Goal: Task Accomplishment & Management: Complete application form

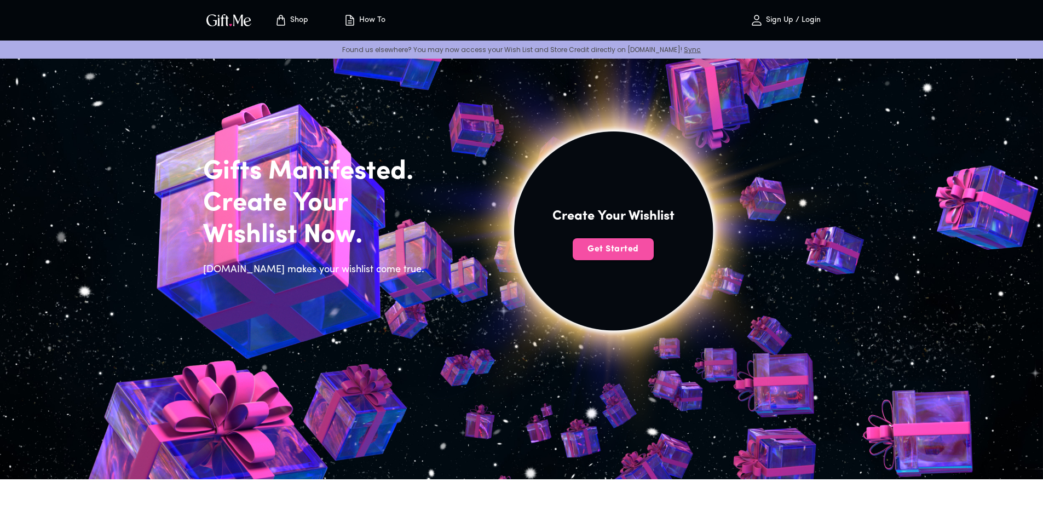
click at [616, 248] on span "Get Started" at bounding box center [613, 249] width 81 height 12
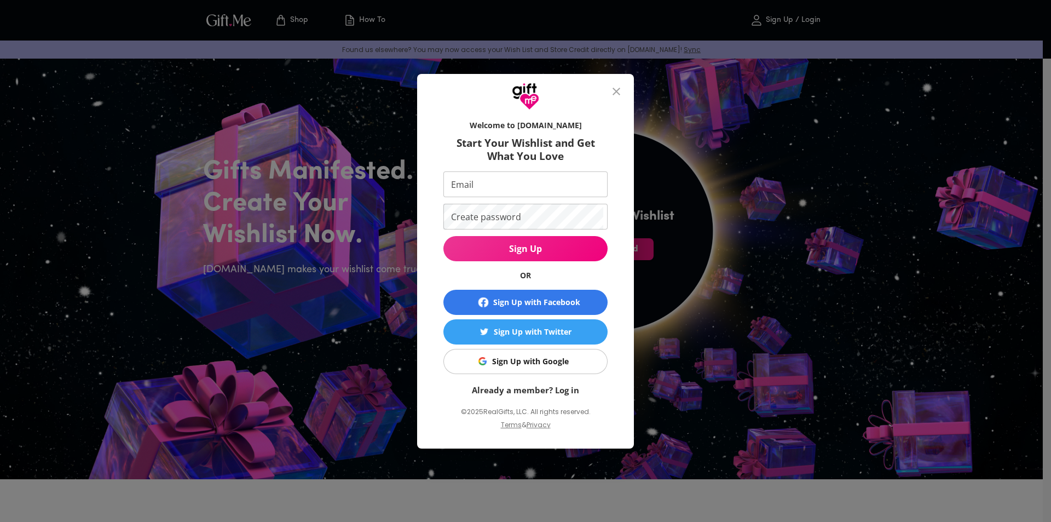
click at [497, 186] on input "Email" at bounding box center [523, 184] width 160 height 26
type input "[EMAIL_ADDRESS][DOMAIN_NAME]"
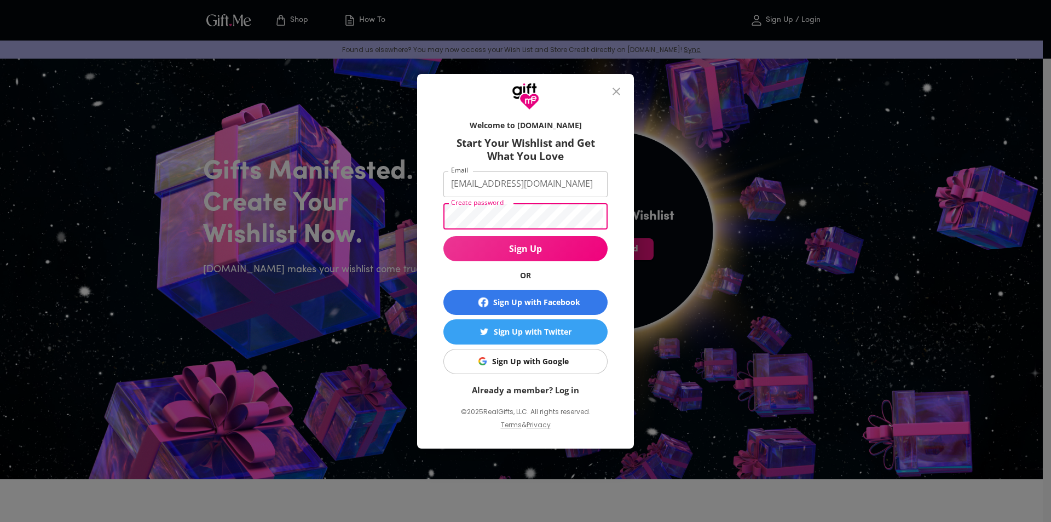
click at [377, 211] on div "Welcome to [DOMAIN_NAME] Start Your Wishlist and Get What You Love Email [EMAIL…" at bounding box center [525, 261] width 1051 height 522
click at [550, 250] on span "Sign Up" at bounding box center [525, 249] width 164 height 12
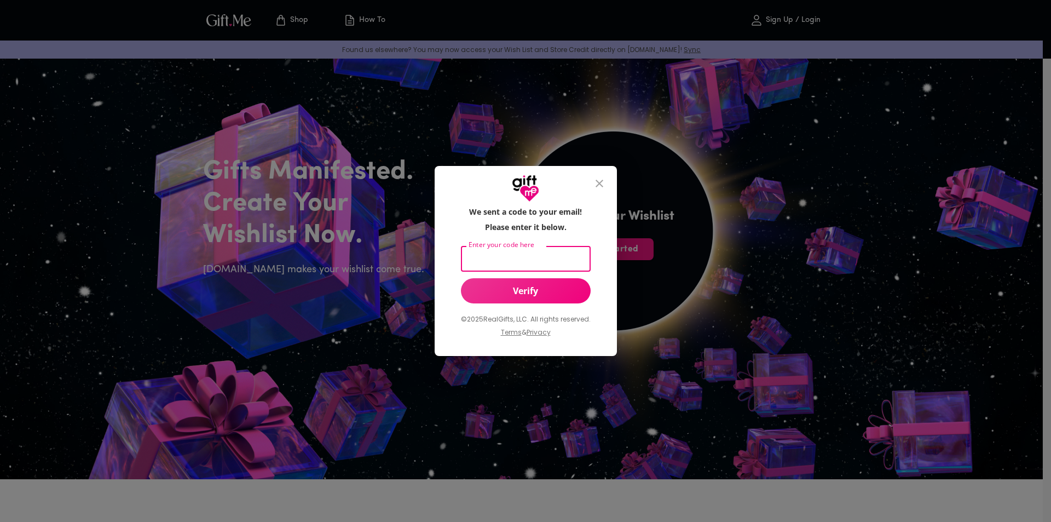
click at [473, 258] on input "Enter your code here" at bounding box center [523, 259] width 125 height 26
click at [499, 257] on input "Enter your code here" at bounding box center [523, 259] width 125 height 26
paste input "691868"
click at [537, 294] on span "Verify" at bounding box center [526, 291] width 130 height 12
click at [507, 291] on span "Verify" at bounding box center [526, 291] width 130 height 12
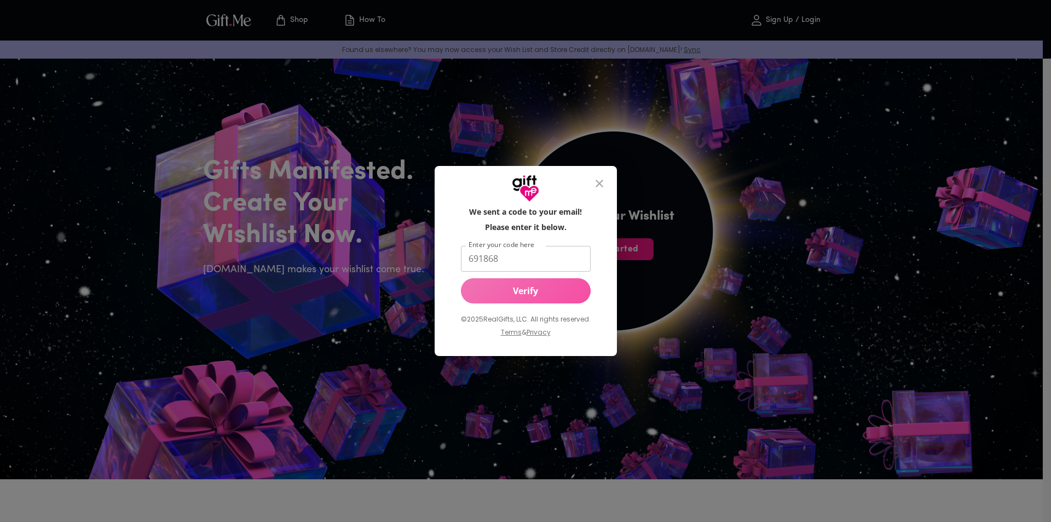
click at [511, 291] on span "Verify" at bounding box center [526, 291] width 130 height 12
click at [511, 255] on input "691868" at bounding box center [523, 259] width 125 height 26
click at [533, 283] on button "Verify" at bounding box center [526, 290] width 130 height 25
click at [518, 260] on input "691868" at bounding box center [523, 259] width 125 height 26
type input "8"
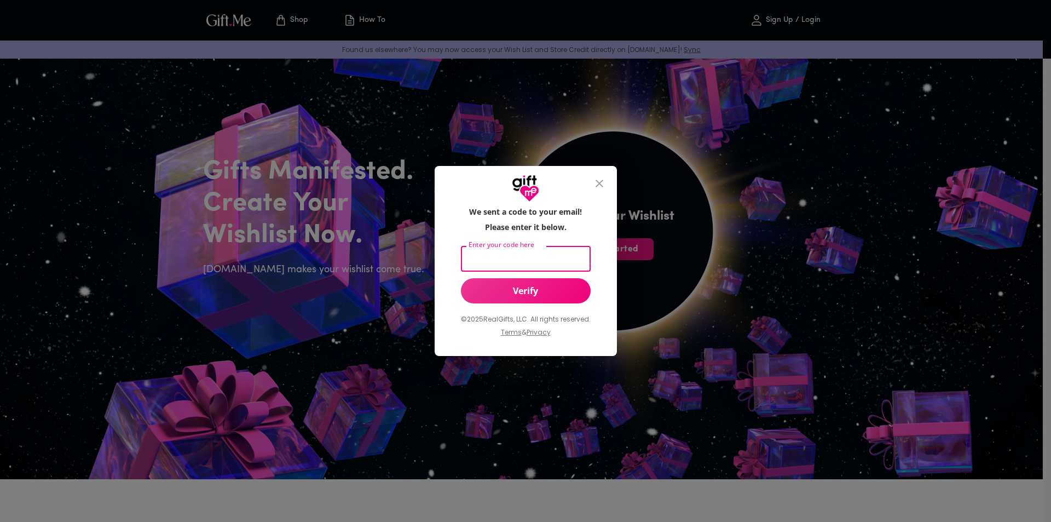
paste input "691868"
type input "691868"
drag, startPoint x: 682, startPoint y: 420, endPoint x: 678, endPoint y: 412, distance: 9.1
click at [682, 413] on div "We sent a code to your email! Please enter it below. Enter your code here 69186…" at bounding box center [525, 261] width 1051 height 522
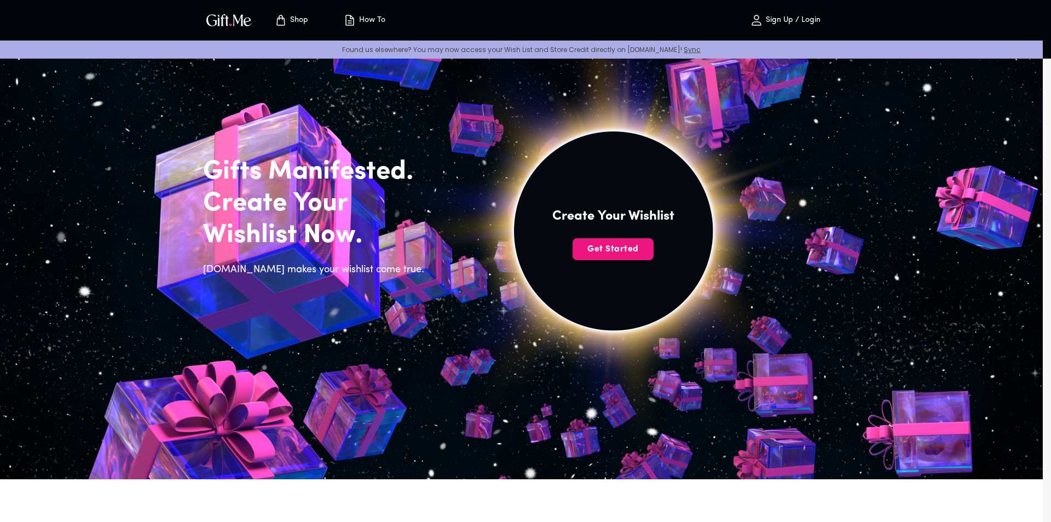
click at [670, 406] on img at bounding box center [613, 243] width 492 height 468
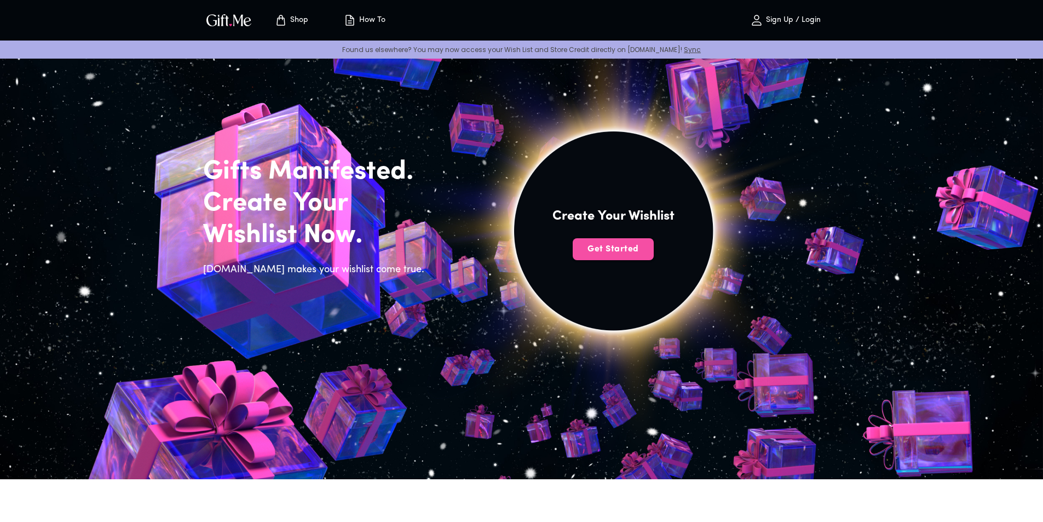
click at [620, 250] on span "Get Started" at bounding box center [613, 249] width 81 height 12
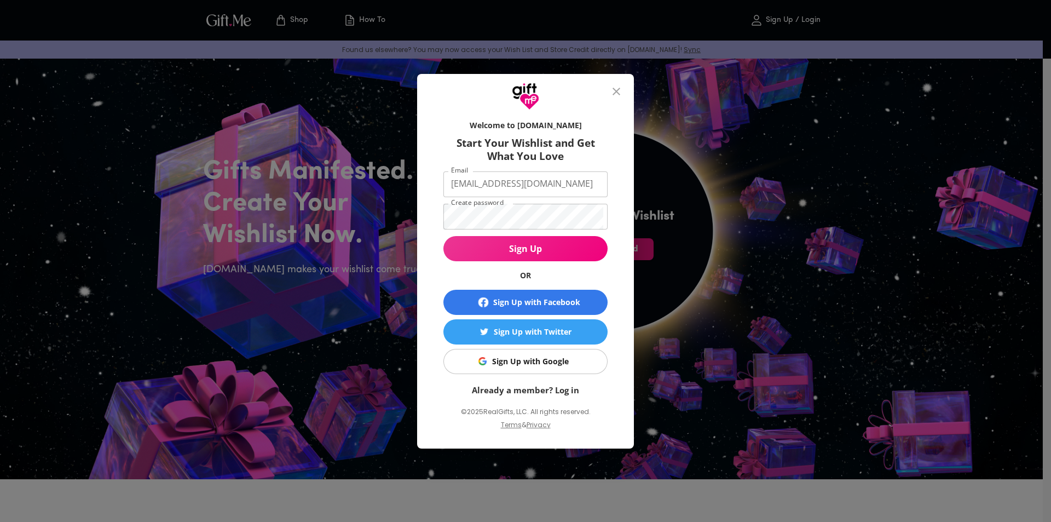
click at [529, 251] on span "Sign Up" at bounding box center [525, 249] width 164 height 12
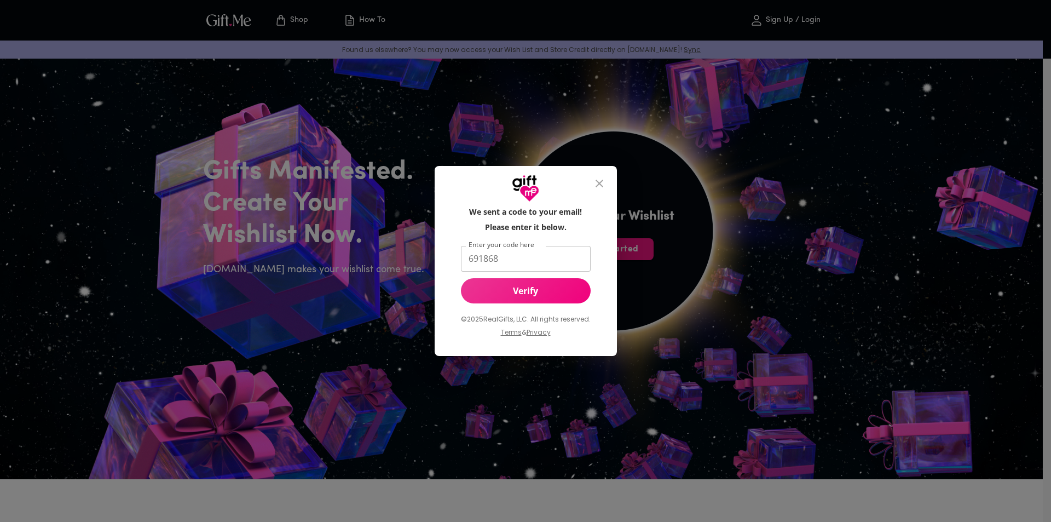
click at [512, 273] on div "We sent a code to your email! Please enter it below. Enter your code here 69186…" at bounding box center [525, 276] width 147 height 141
click at [512, 261] on input "691868" at bounding box center [523, 259] width 125 height 26
drag, startPoint x: 514, startPoint y: 268, endPoint x: 462, endPoint y: 263, distance: 52.8
click at [462, 263] on input "691868" at bounding box center [523, 259] width 125 height 26
click at [524, 293] on span "Verify" at bounding box center [526, 291] width 130 height 12
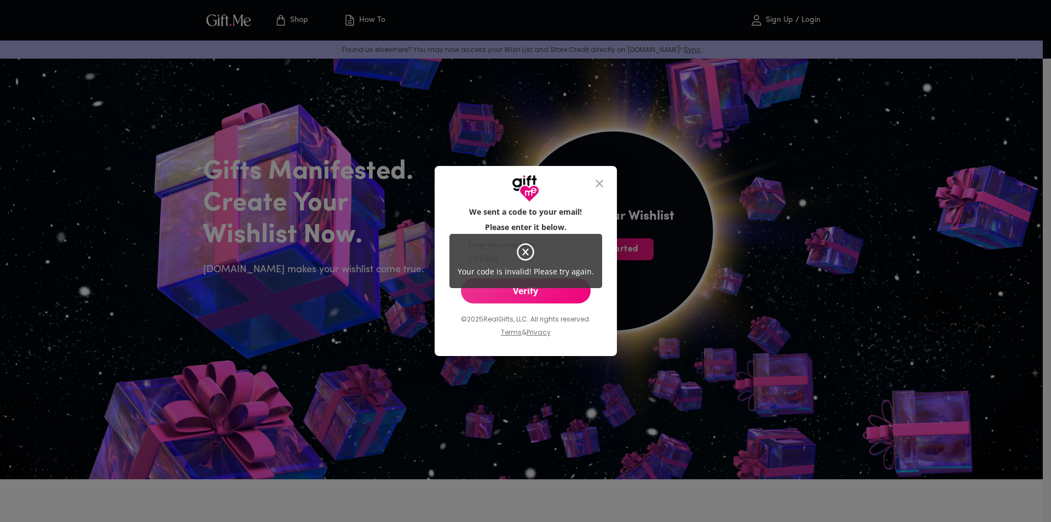
click at [524, 251] on icon at bounding box center [525, 252] width 7 height 7
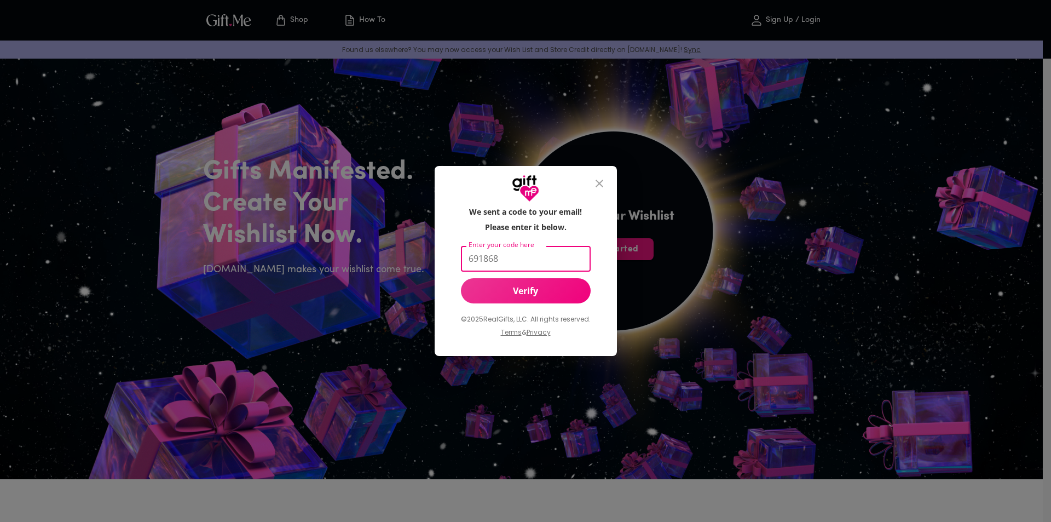
drag, startPoint x: 501, startPoint y: 254, endPoint x: 459, endPoint y: 254, distance: 41.6
click at [461, 254] on input "691868" at bounding box center [523, 259] width 125 height 26
paste input "960752"
type input "960752"
click at [498, 288] on span "Verify" at bounding box center [526, 291] width 130 height 12
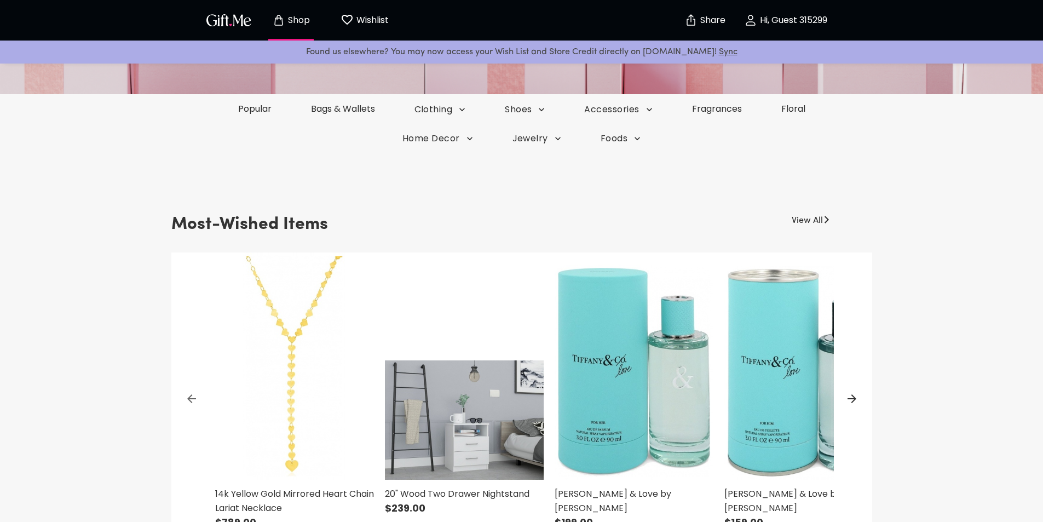
scroll to position [109, 0]
